Goal: Find specific page/section

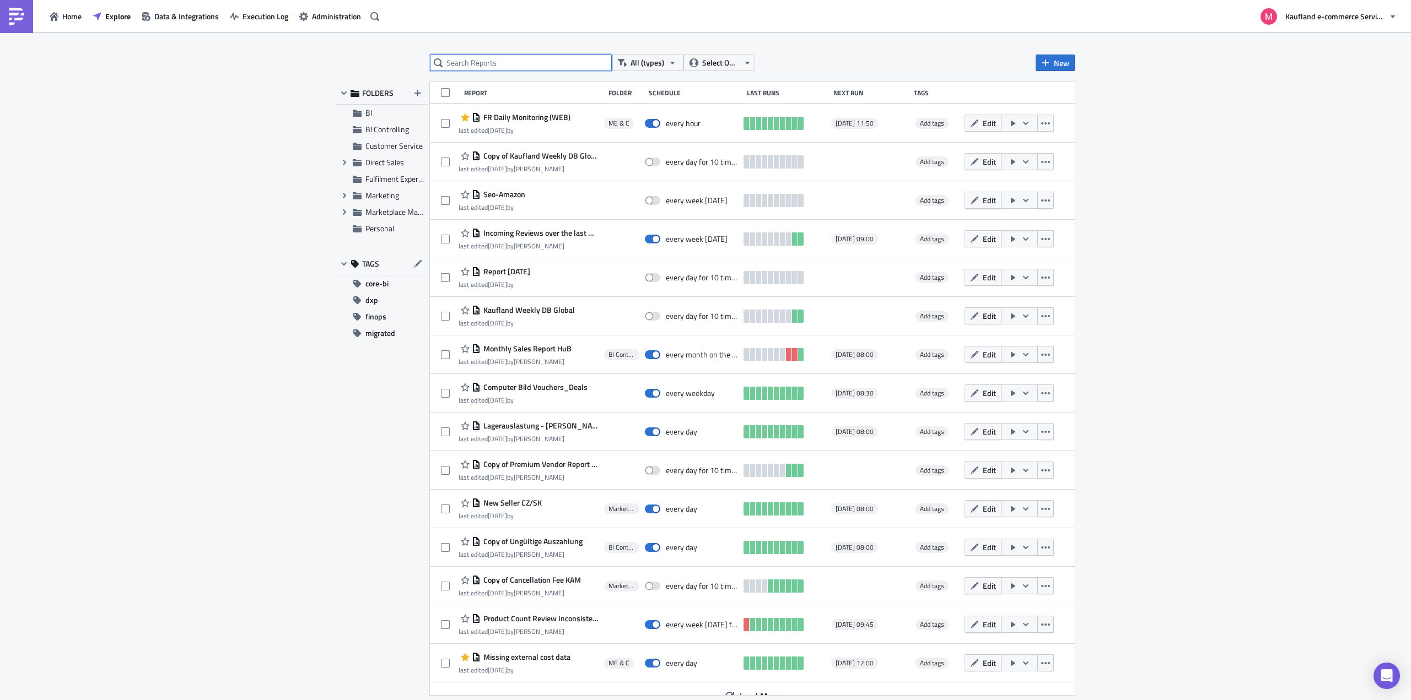
click at [544, 62] on input "text" at bounding box center [521, 63] width 182 height 17
type input "cost"
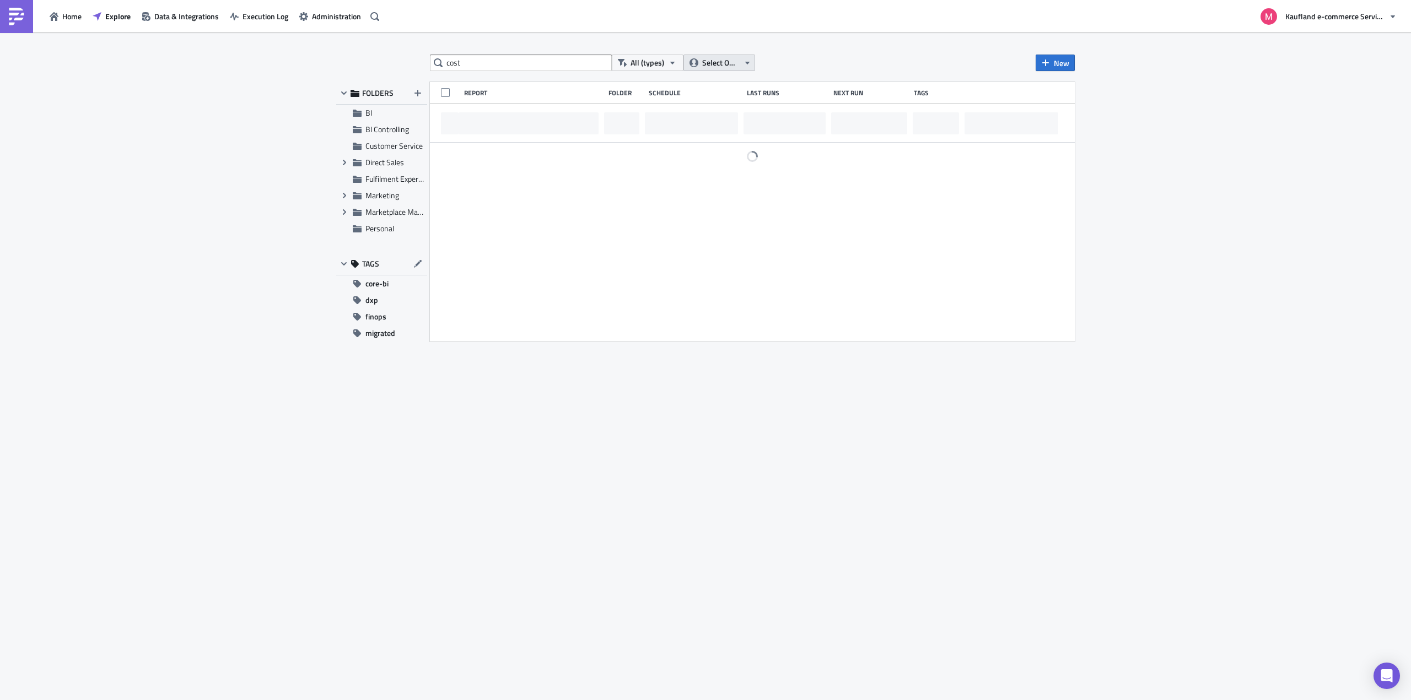
click at [715, 63] on span "Select Owner" at bounding box center [720, 63] width 37 height 12
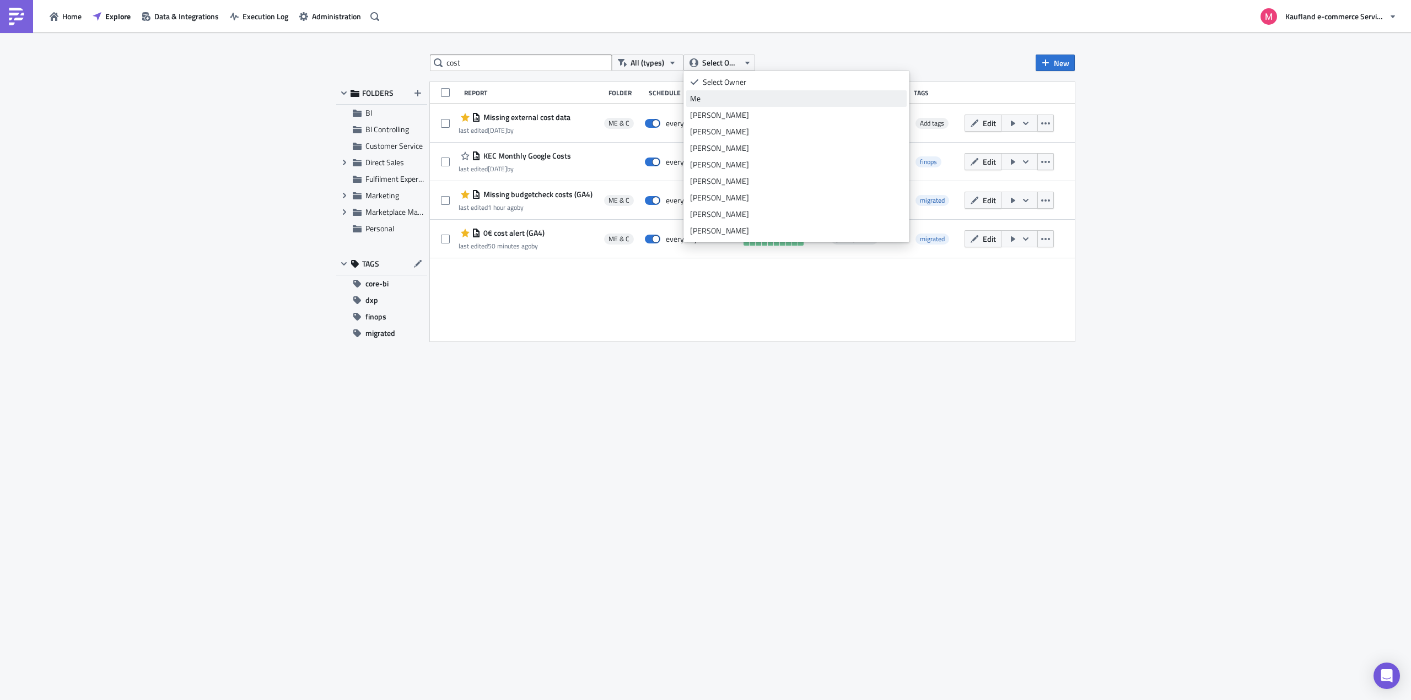
click at [720, 95] on div "Me" at bounding box center [796, 98] width 213 height 11
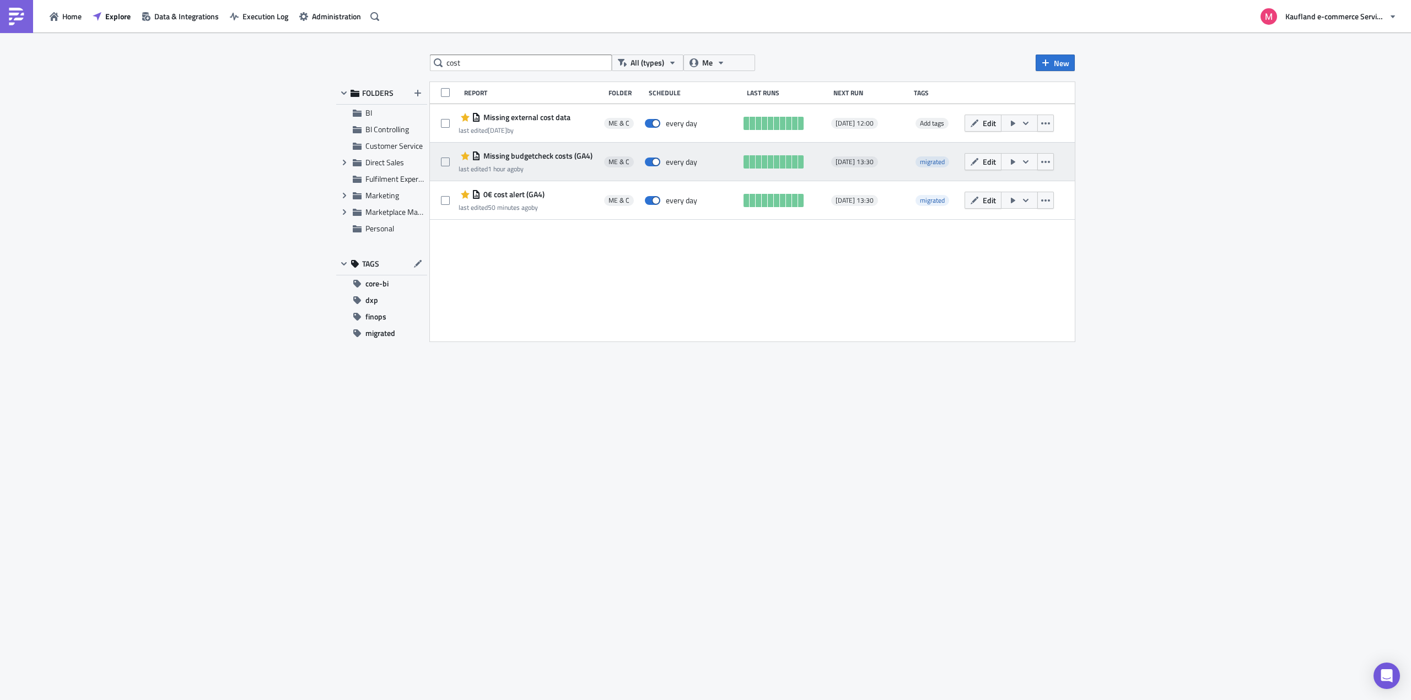
click at [550, 157] on span "Missing budgetcheck costs (GA4)" at bounding box center [537, 156] width 112 height 10
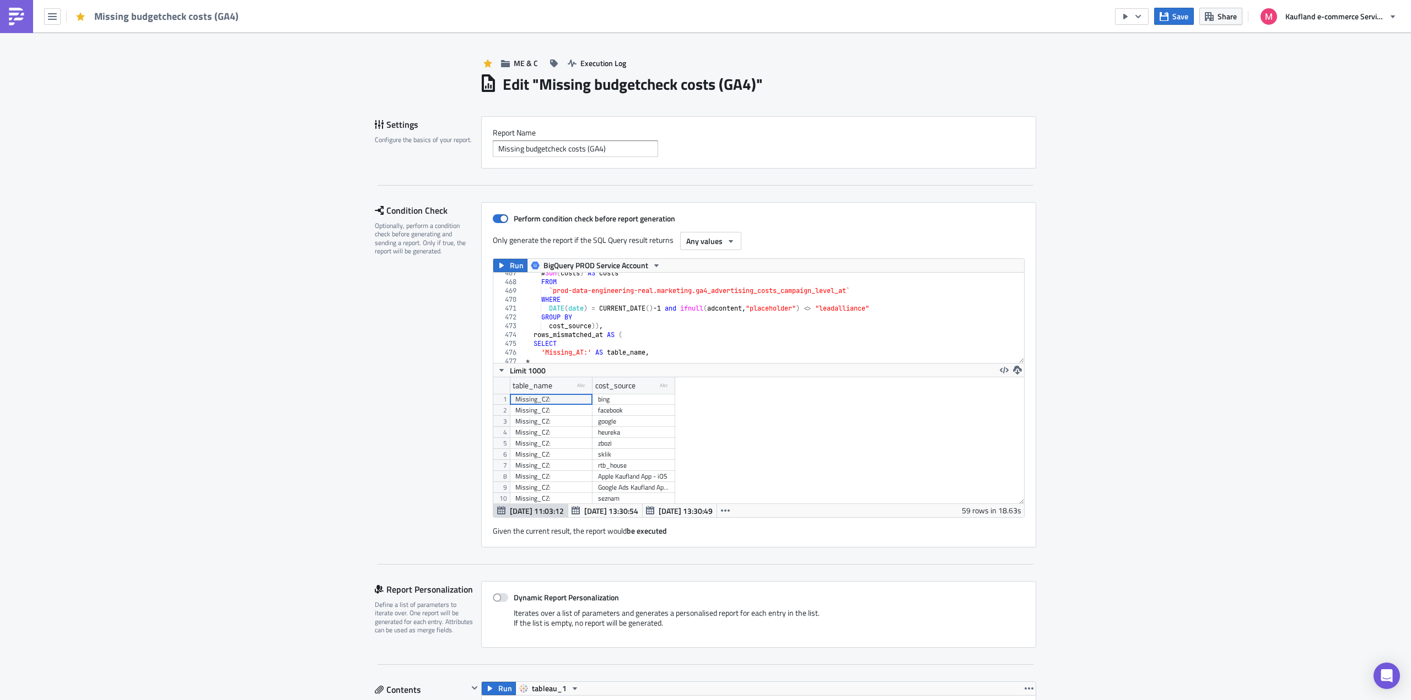
scroll to position [4112, 0]
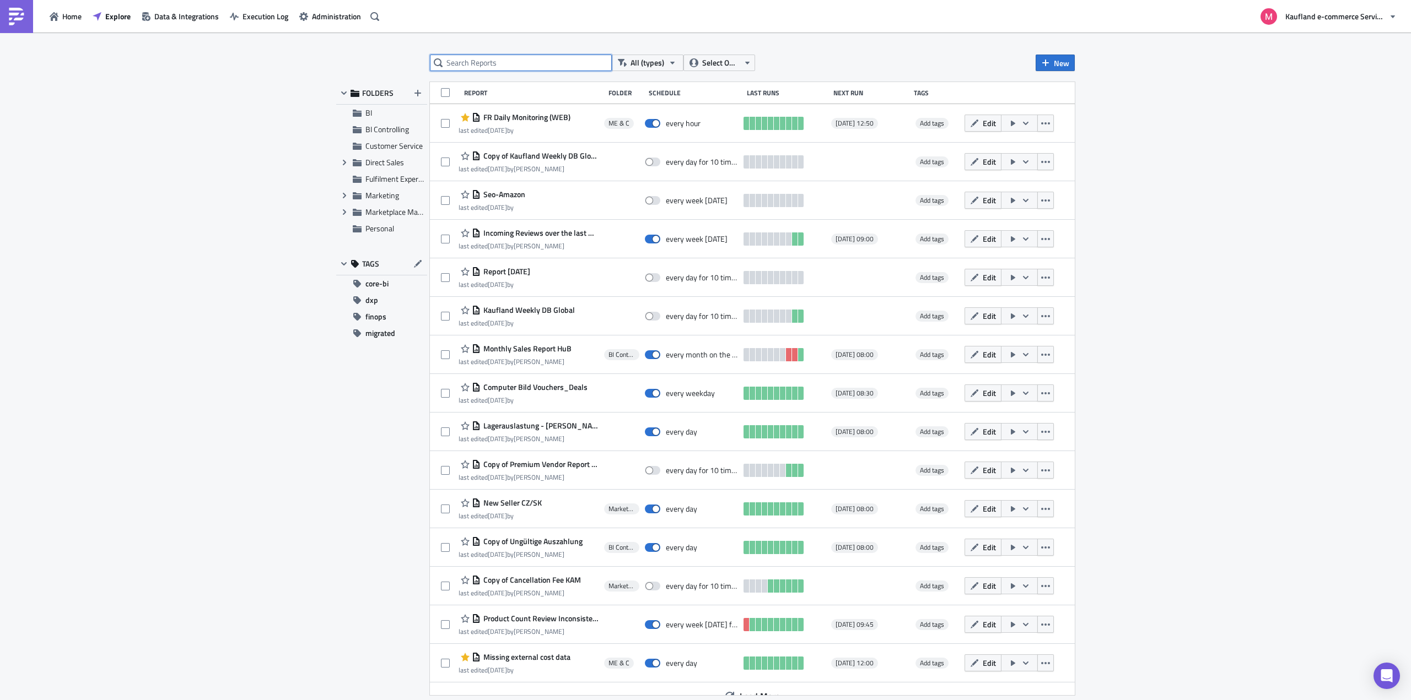
click at [527, 57] on input "text" at bounding box center [521, 63] width 182 height 17
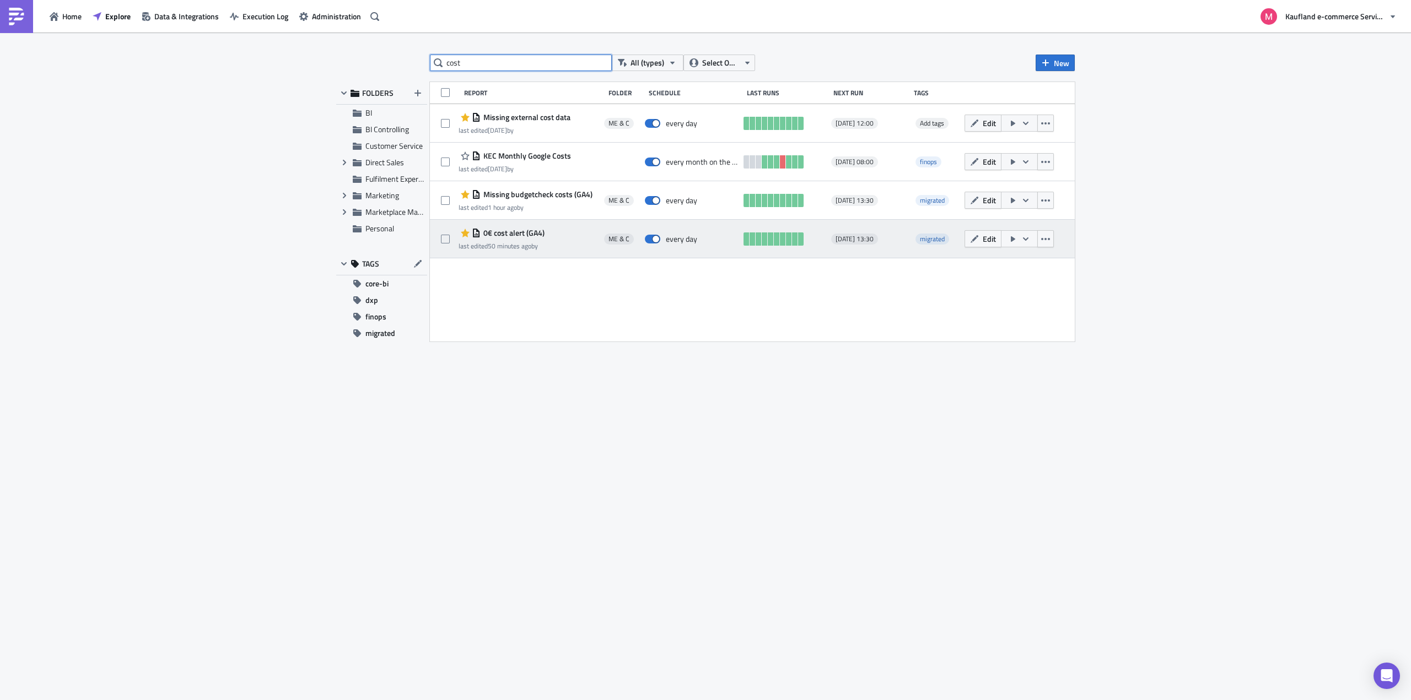
type input "cost"
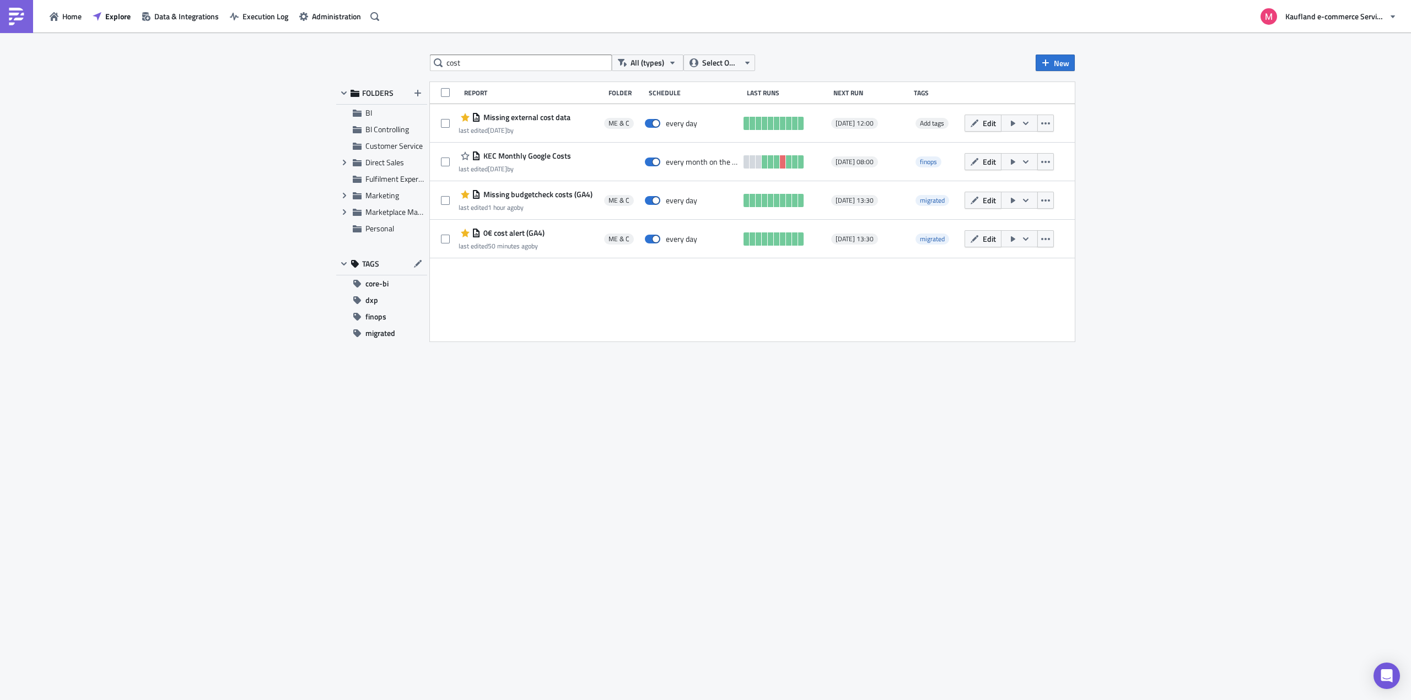
click at [498, 235] on span "0€ cost alert (GA4)" at bounding box center [513, 233] width 64 height 10
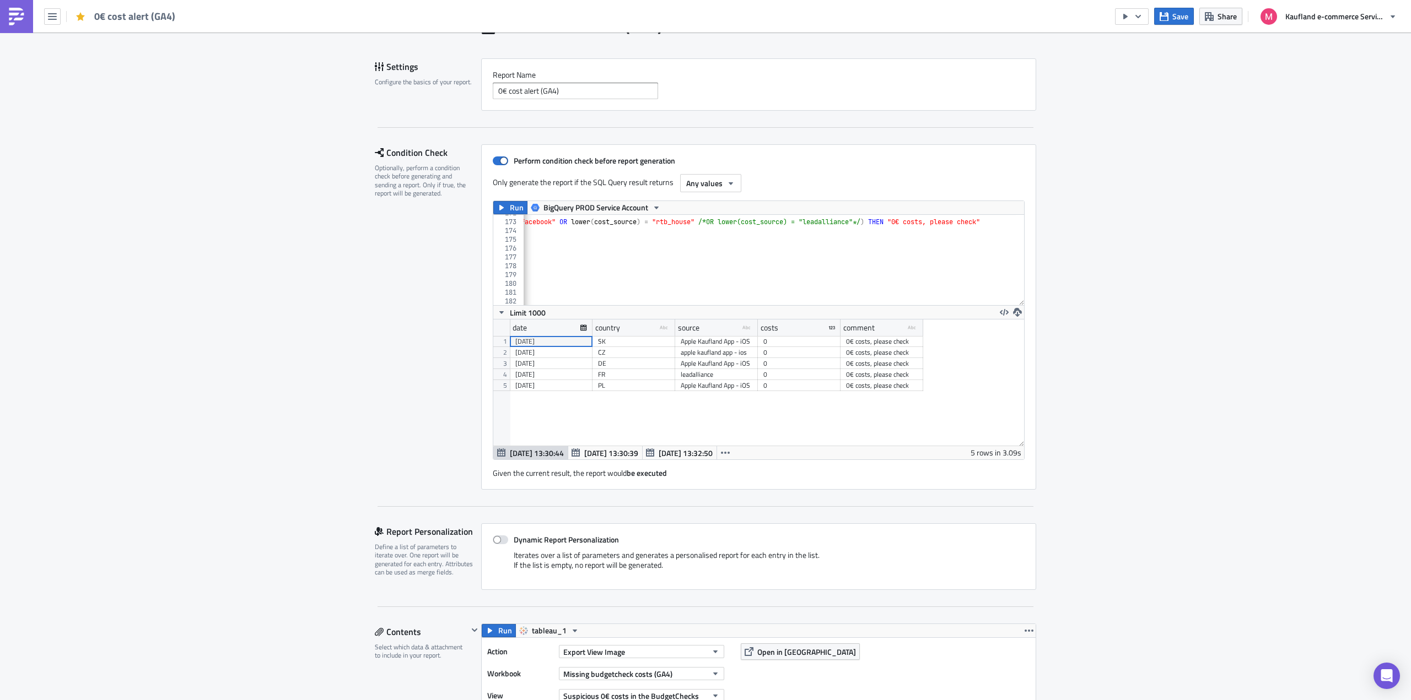
scroll to position [1514, 0]
